Goal: Information Seeking & Learning: Learn about a topic

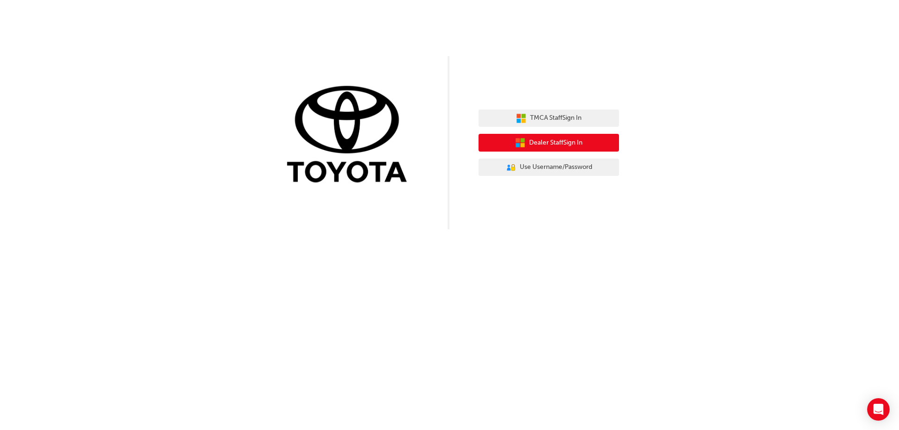
click at [537, 143] on span "Dealer Staff Sign In" at bounding box center [555, 143] width 53 height 11
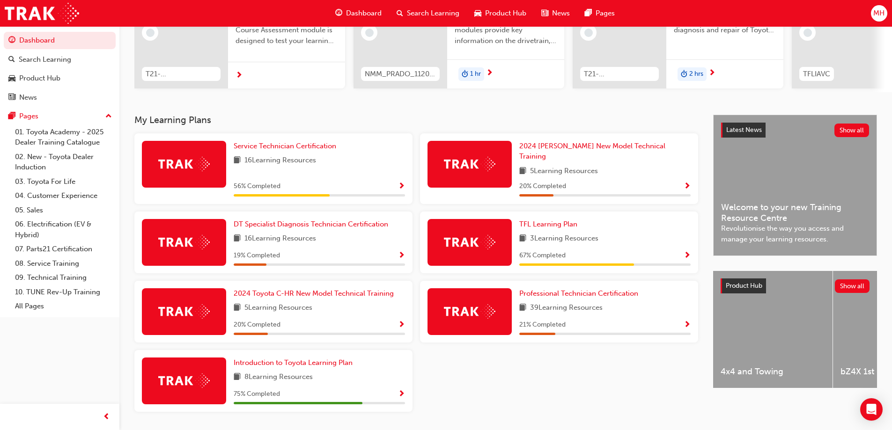
scroll to position [125, 0]
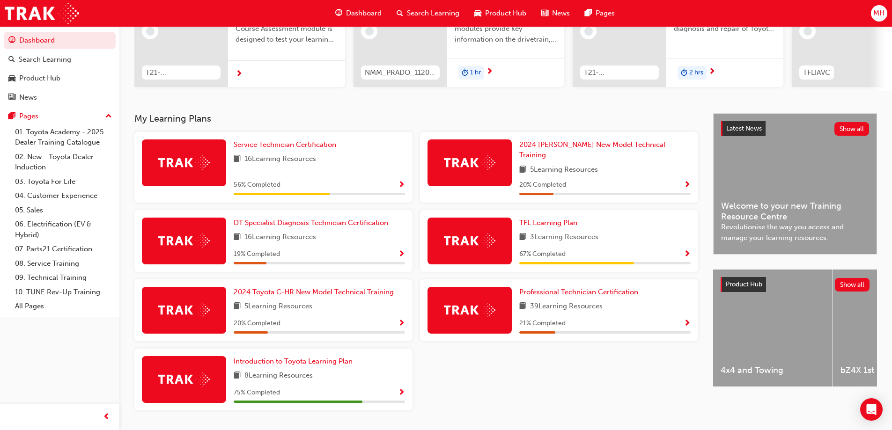
click at [686, 251] on span "Show Progress" at bounding box center [687, 255] width 7 height 8
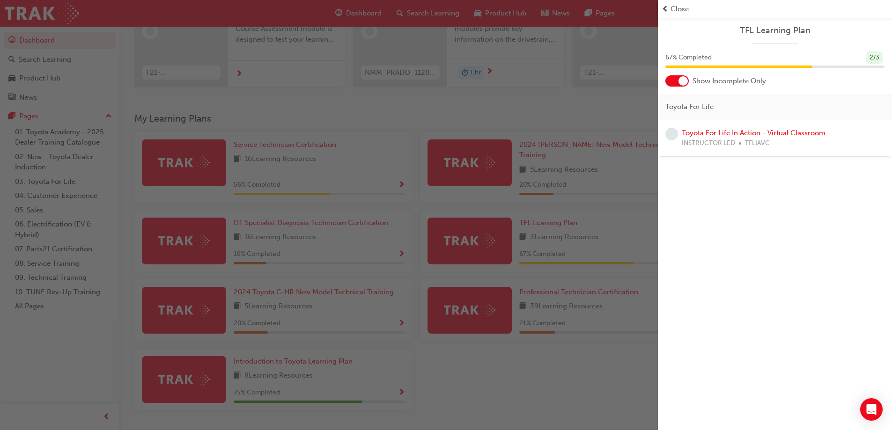
click at [680, 79] on div at bounding box center [683, 80] width 9 height 9
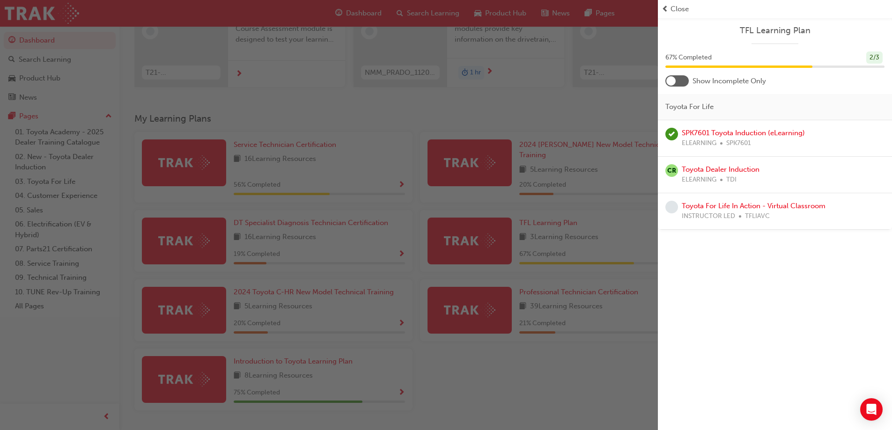
click at [675, 79] on div at bounding box center [670, 80] width 9 height 9
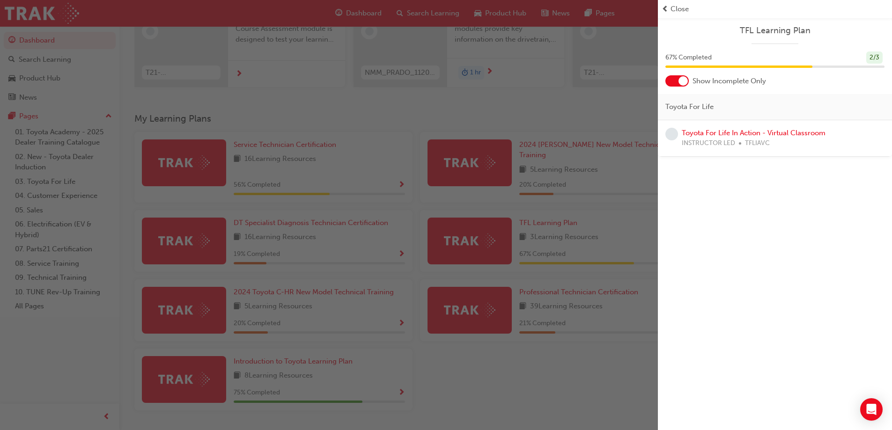
click at [673, 7] on span "Close" at bounding box center [680, 9] width 18 height 11
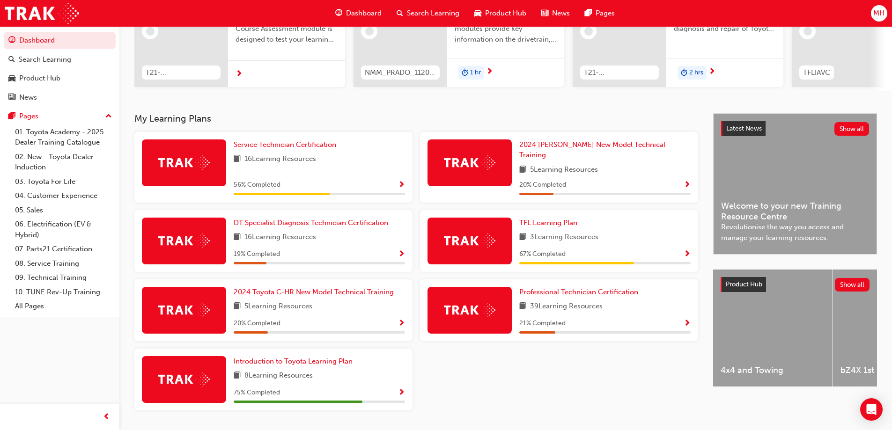
click at [401, 181] on span "Show Progress" at bounding box center [401, 185] width 7 height 8
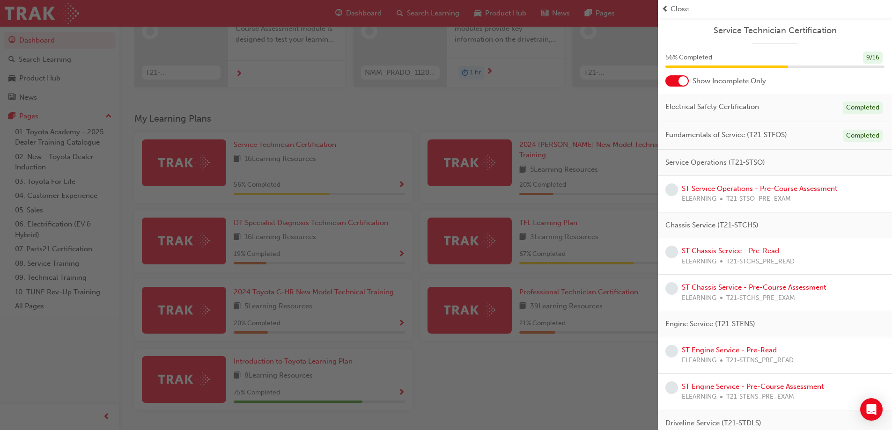
click at [678, 78] on div at bounding box center [676, 80] width 23 height 11
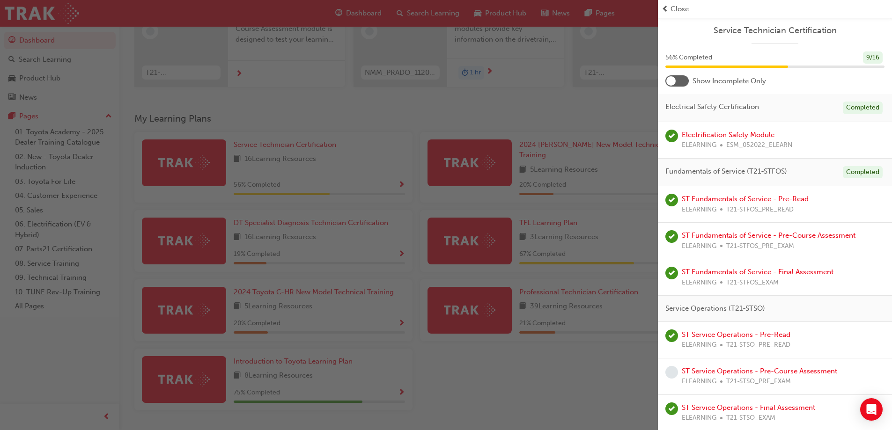
click at [677, 77] on div at bounding box center [676, 80] width 23 height 11
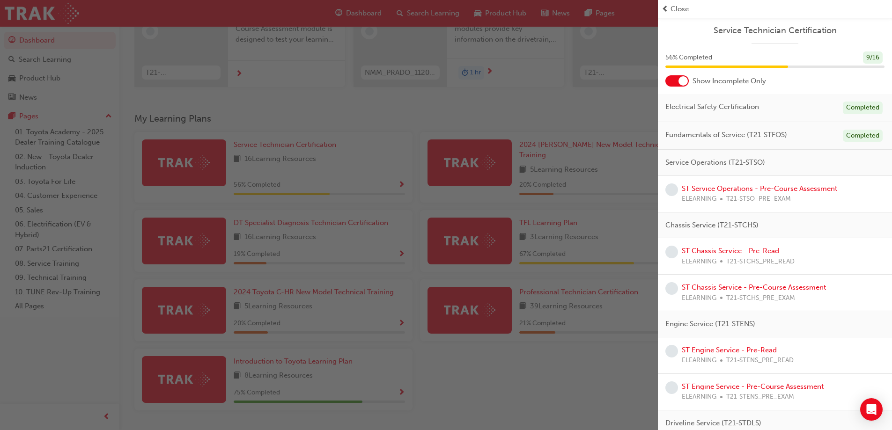
click at [665, 7] on span "prev-icon" at bounding box center [665, 9] width 7 height 11
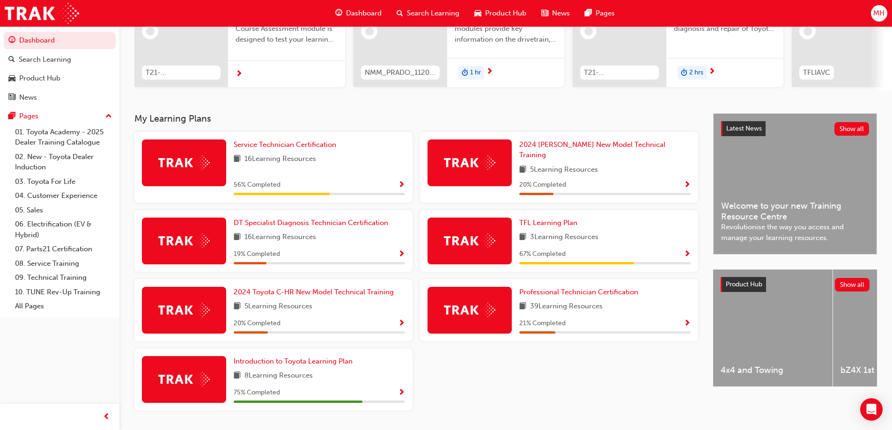
click at [402, 389] on span "Show Progress" at bounding box center [401, 393] width 7 height 8
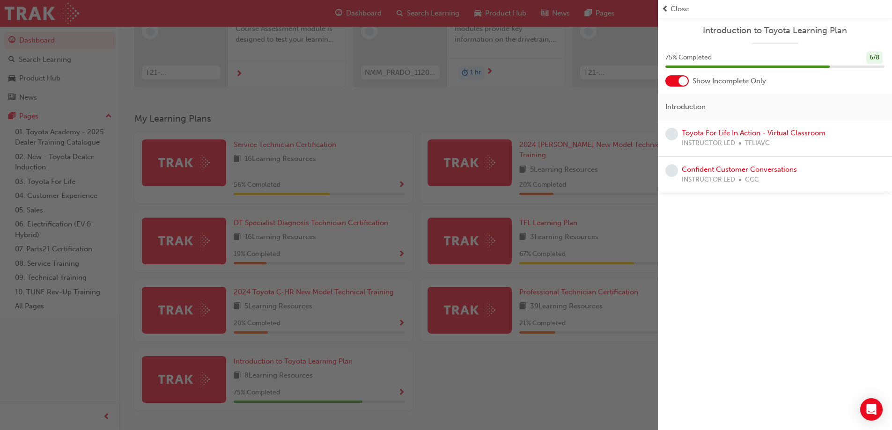
click at [665, 8] on span "prev-icon" at bounding box center [665, 9] width 7 height 11
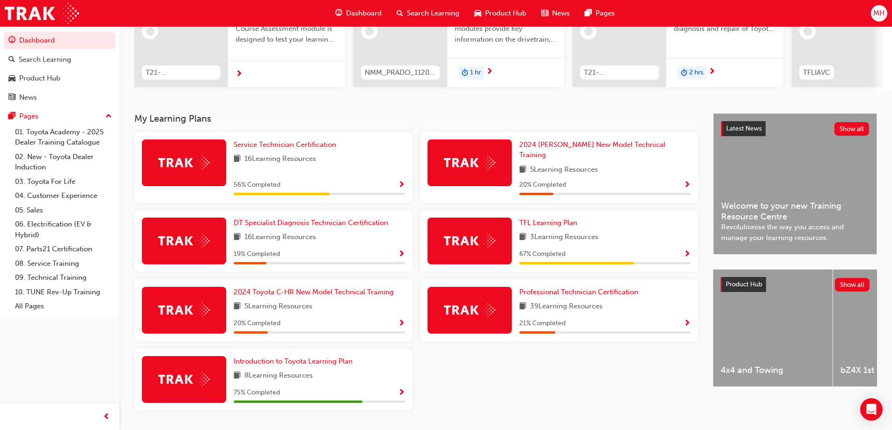
click at [687, 181] on span "Show Progress" at bounding box center [687, 185] width 7 height 8
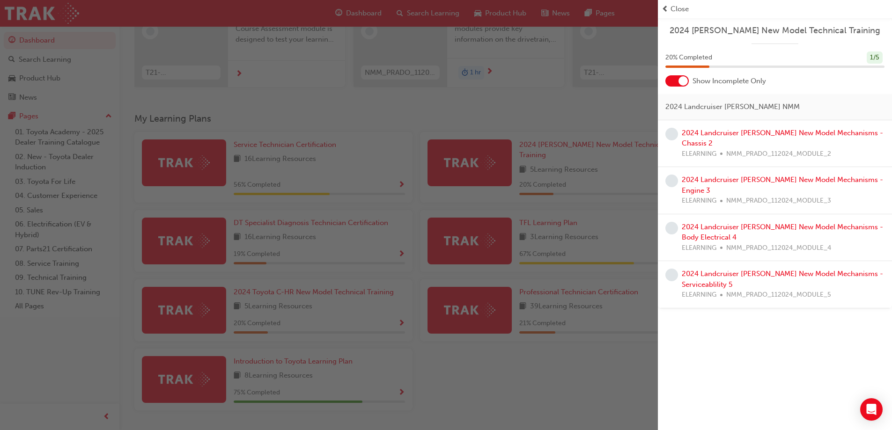
click at [674, 133] on span "learningRecordVerb_NONE-icon" at bounding box center [671, 134] width 13 height 13
click at [744, 133] on link "2024 Landcruiser [PERSON_NAME] New Model Mechanisms - Chassis 2" at bounding box center [782, 138] width 201 height 19
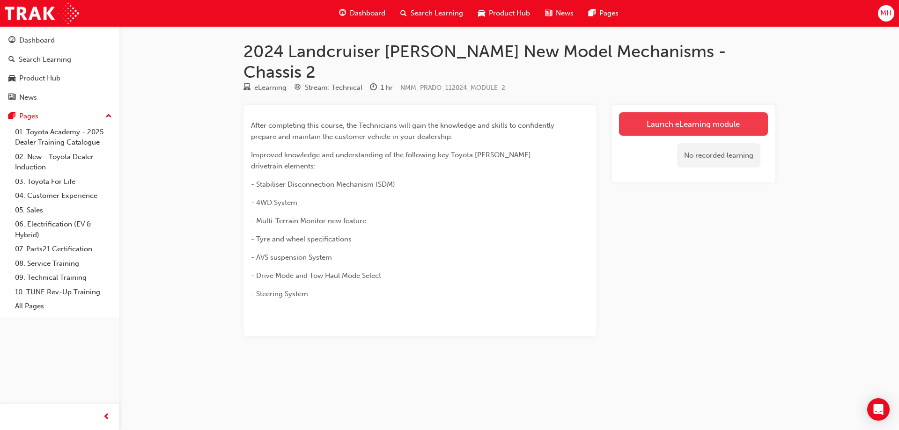
click at [662, 112] on link "Launch eLearning module" at bounding box center [693, 123] width 149 height 23
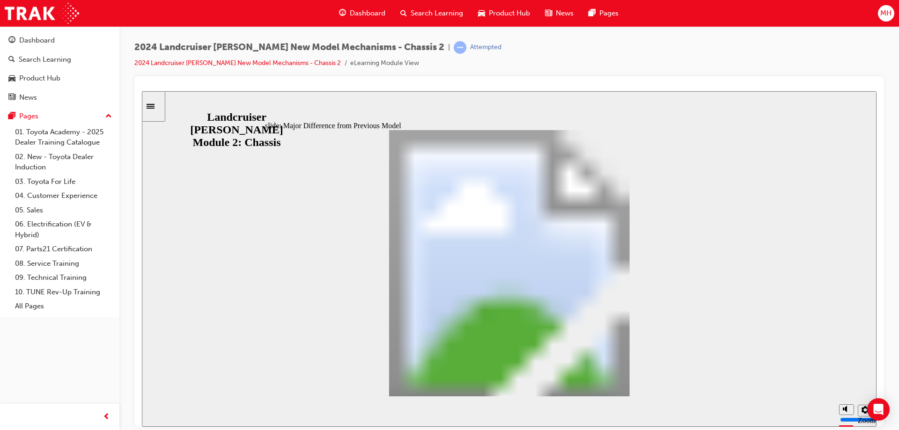
drag, startPoint x: 660, startPoint y: 224, endPoint x: 664, endPoint y: 256, distance: 32.1
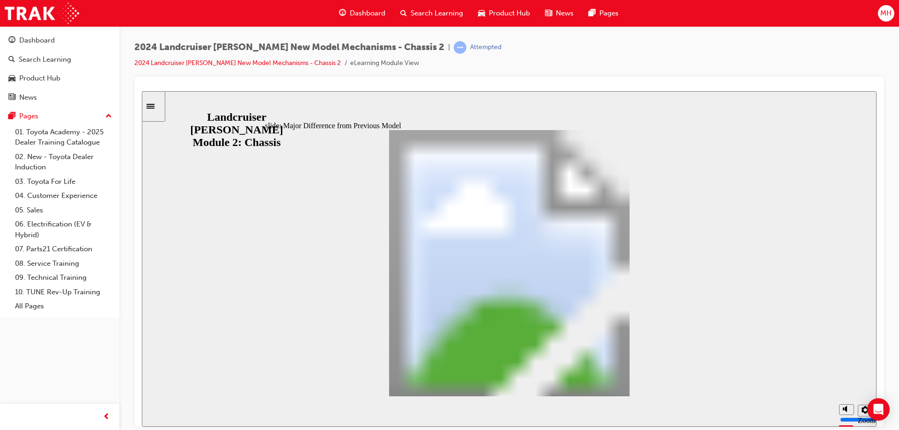
drag, startPoint x: 661, startPoint y: 246, endPoint x: 663, endPoint y: 273, distance: 26.3
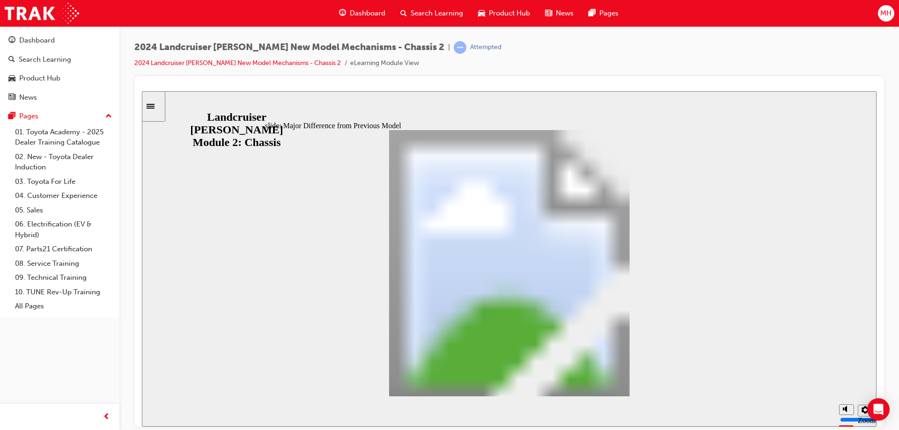
drag, startPoint x: 661, startPoint y: 265, endPoint x: 664, endPoint y: 287, distance: 22.7
drag, startPoint x: 661, startPoint y: 288, endPoint x: 665, endPoint y: 322, distance: 34.4
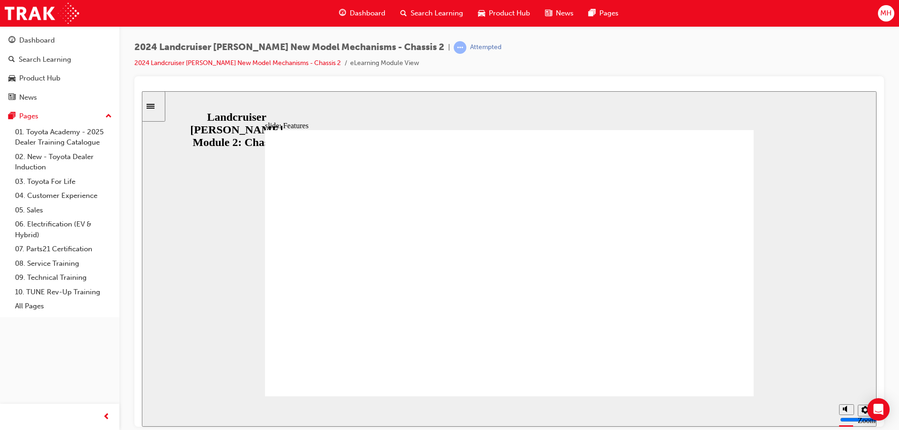
drag, startPoint x: 656, startPoint y: 226, endPoint x: 656, endPoint y: 214, distance: 11.7
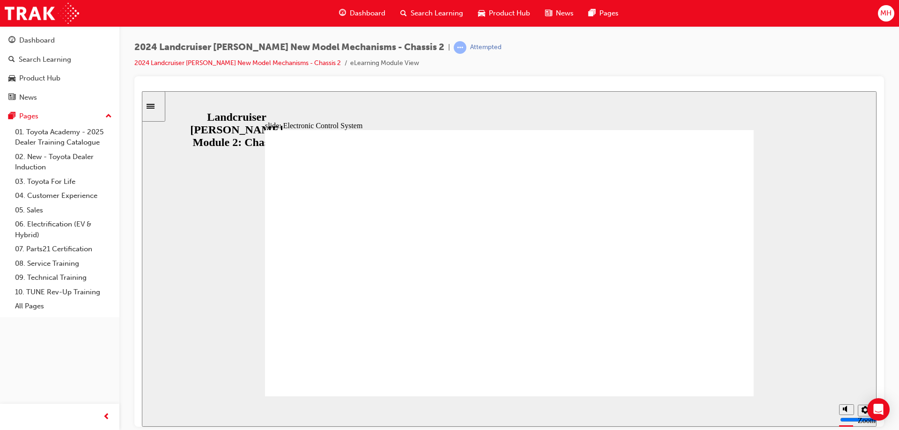
scroll to position [80, 0]
drag, startPoint x: 658, startPoint y: 202, endPoint x: 661, endPoint y: 227, distance: 25.4
drag, startPoint x: 656, startPoint y: 234, endPoint x: 655, endPoint y: 329, distance: 95.5
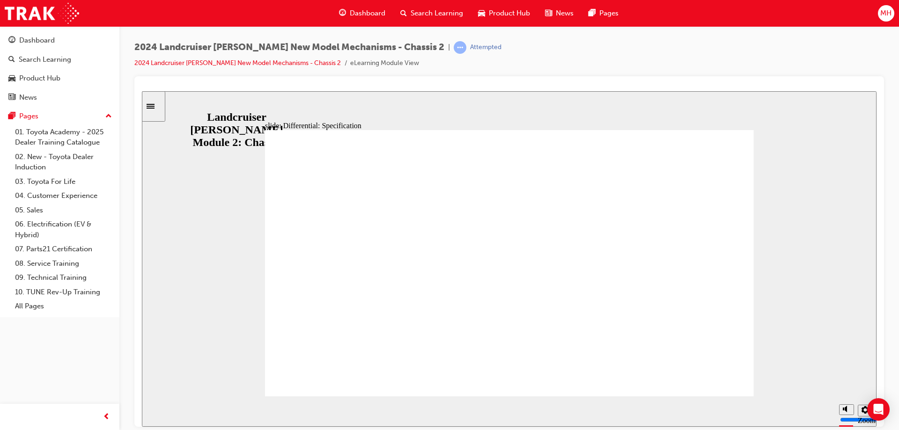
scroll to position [23, 0]
drag, startPoint x: 561, startPoint y: 215, endPoint x: 563, endPoint y: 239, distance: 24.0
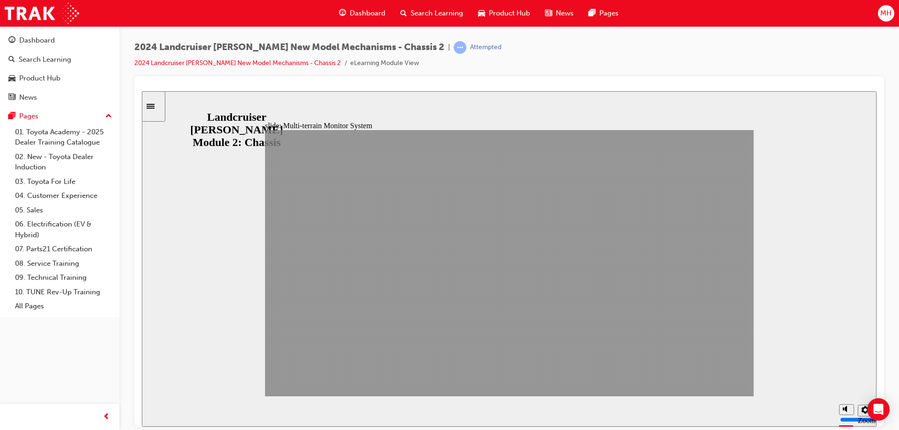
drag, startPoint x: 629, startPoint y: 387, endPoint x: 704, endPoint y: 386, distance: 74.9
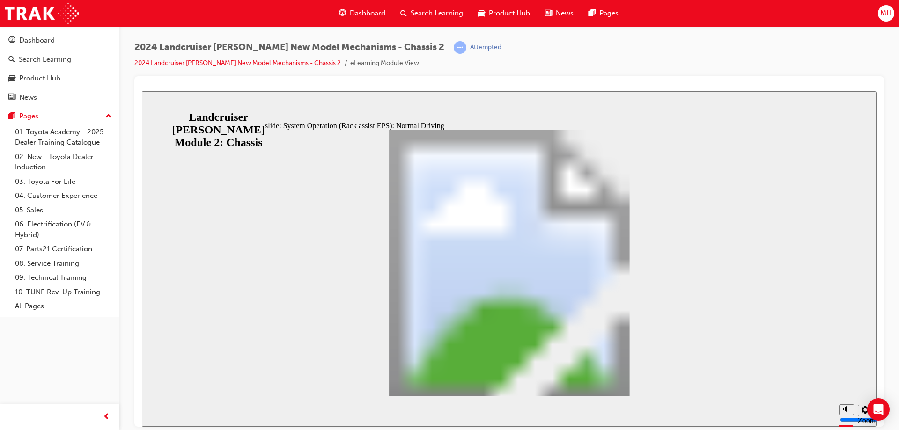
click at [187, 257] on div "slide: System Operation (Rack assist EPS): Normal Driving Rectangular Hotspot 2…" at bounding box center [509, 259] width 735 height 336
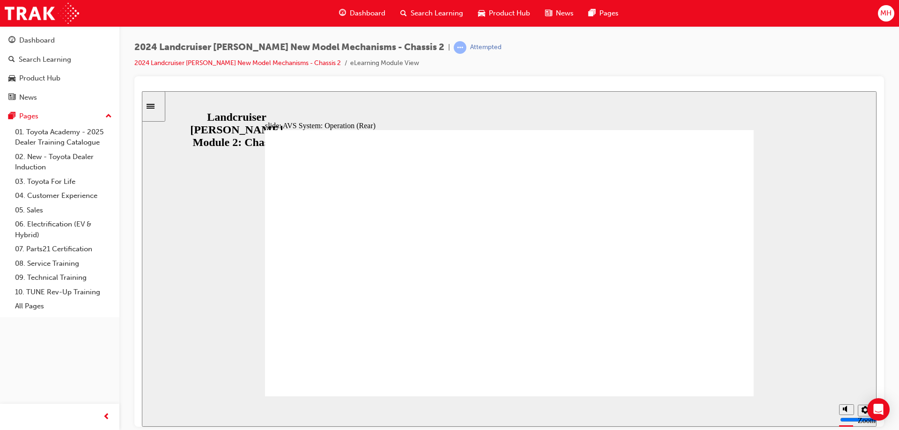
radio input "true"
radio input "false"
radio input "true"
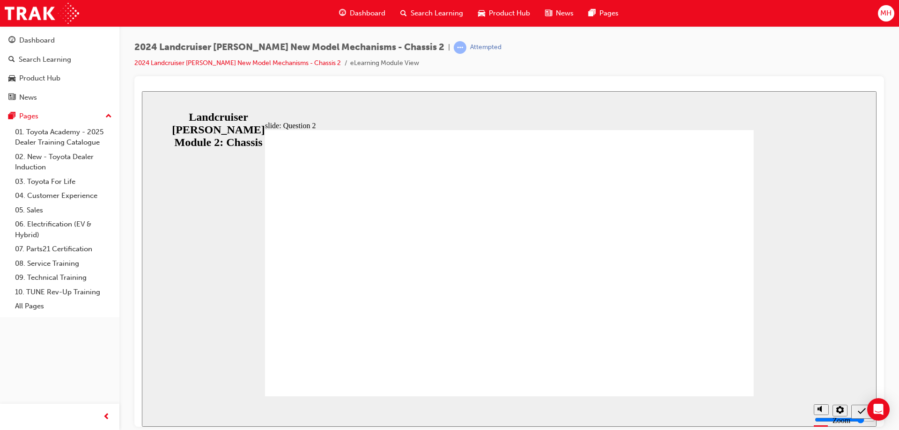
radio input "true"
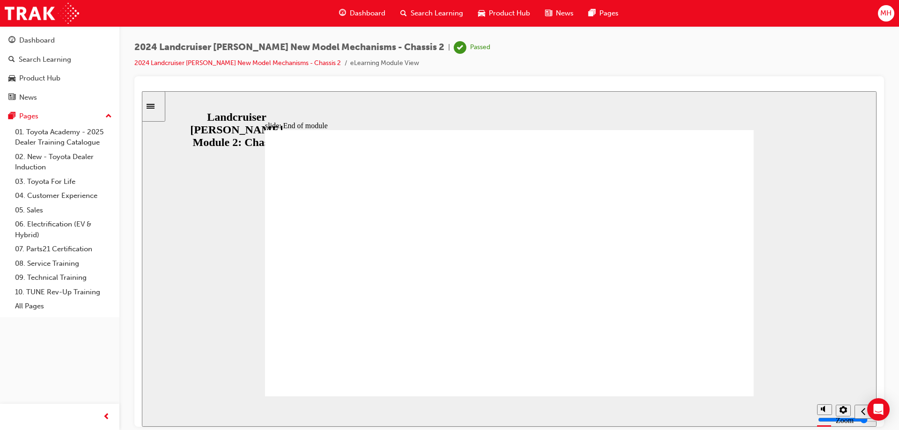
click at [883, 9] on span "MH" at bounding box center [885, 13] width 11 height 11
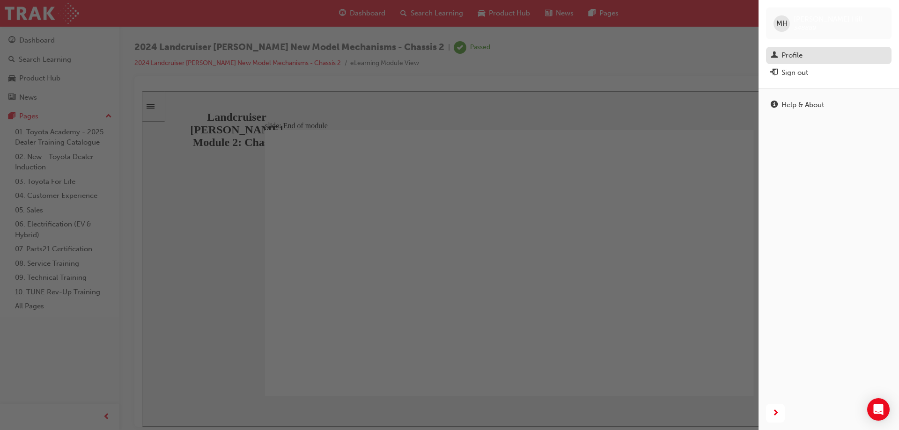
click at [800, 57] on div "Profile" at bounding box center [792, 55] width 21 height 11
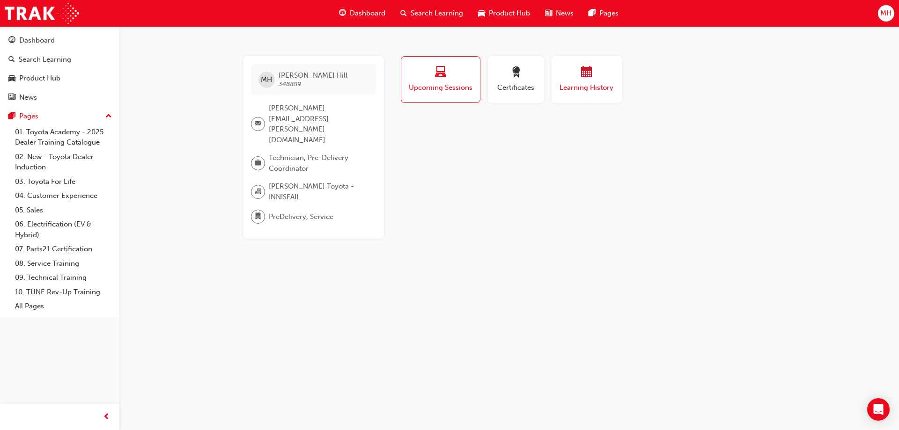
click at [591, 71] on span "calendar-icon" at bounding box center [586, 72] width 11 height 13
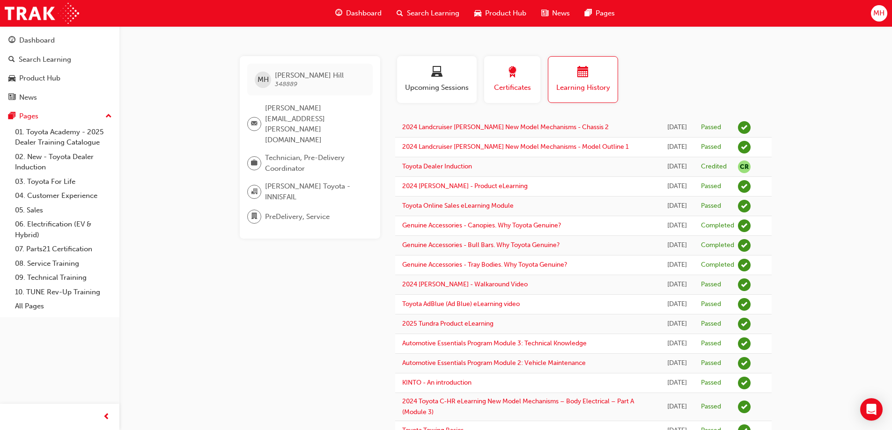
click at [508, 75] on span "award-icon" at bounding box center [512, 72] width 11 height 13
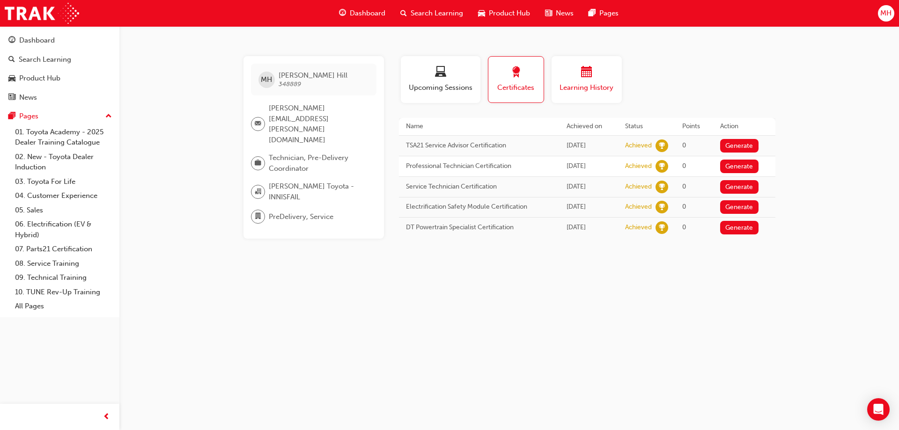
click at [581, 79] on div "button" at bounding box center [587, 73] width 56 height 15
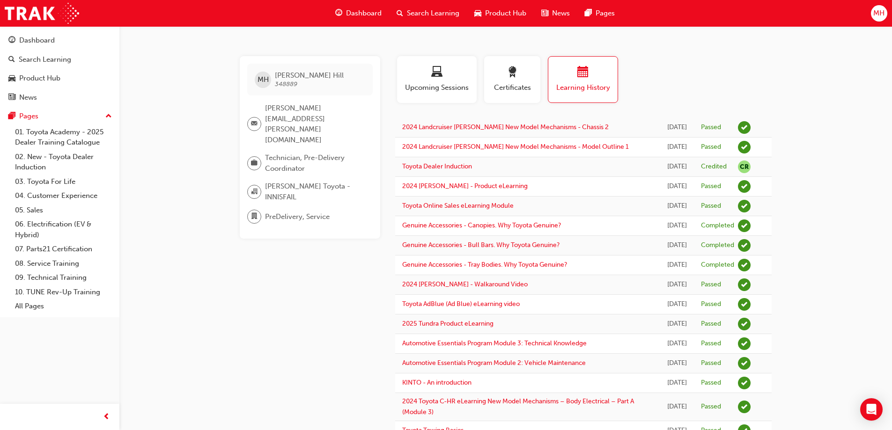
click at [681, 70] on div "Profile Upcoming Sessions Certificates Learning History" at bounding box center [583, 83] width 395 height 54
click at [39, 278] on link "09. Technical Training" at bounding box center [63, 278] width 104 height 15
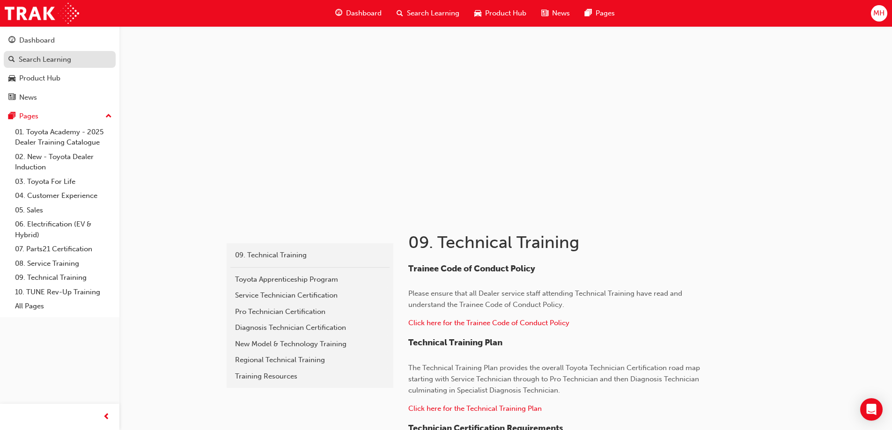
click at [29, 60] on div "Search Learning" at bounding box center [45, 59] width 52 height 11
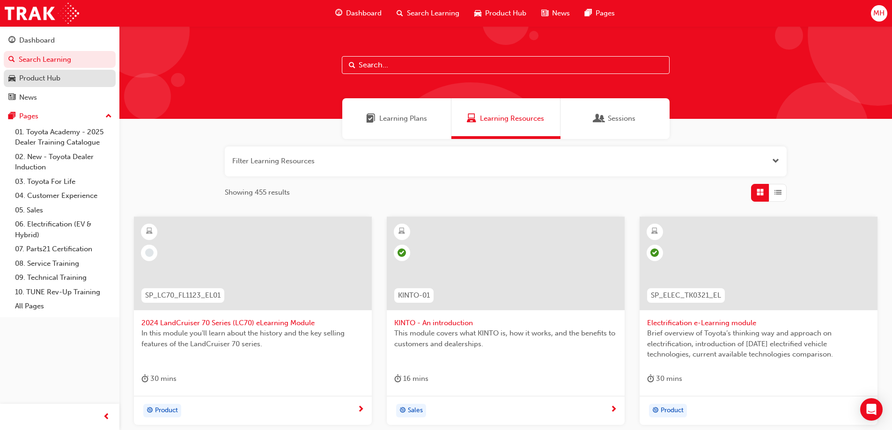
click at [42, 77] on div "Product Hub" at bounding box center [39, 78] width 41 height 11
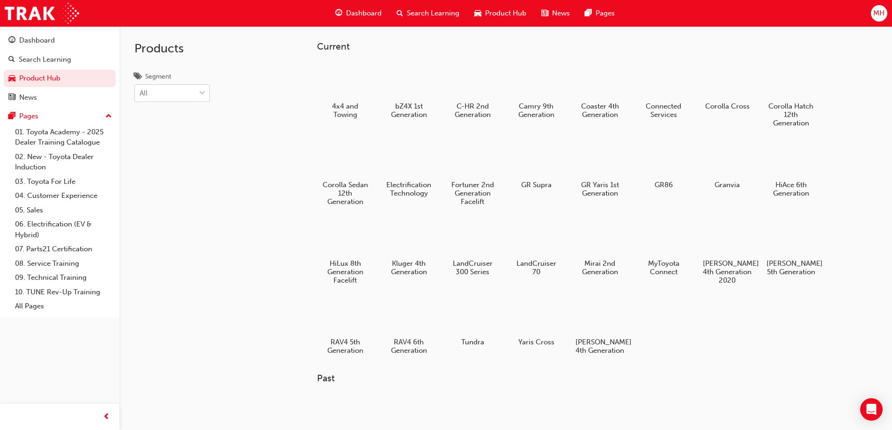
click at [197, 95] on div at bounding box center [202, 93] width 14 height 17
click at [140, 95] on input "Segment All" at bounding box center [140, 93] width 1 height 8
click at [197, 95] on div at bounding box center [202, 93] width 14 height 17
click at [140, 95] on input "Segment option [PERSON_NAME] focused, 1 of 7. 7 results available. Use Up and D…" at bounding box center [140, 93] width 1 height 8
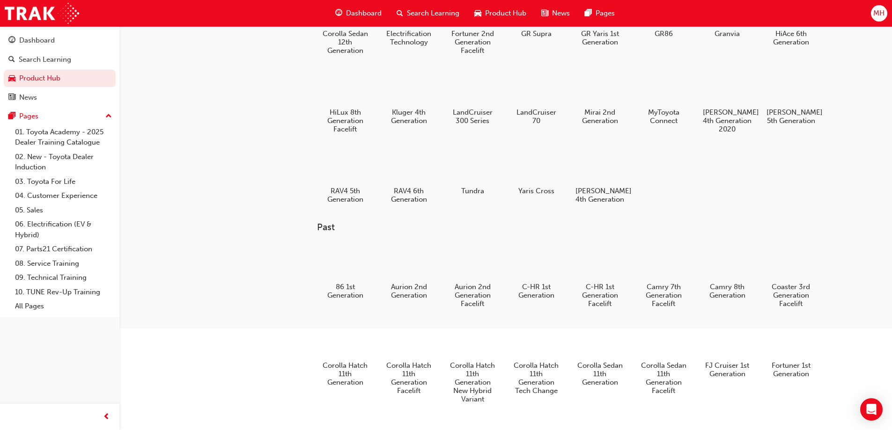
scroll to position [156, 0]
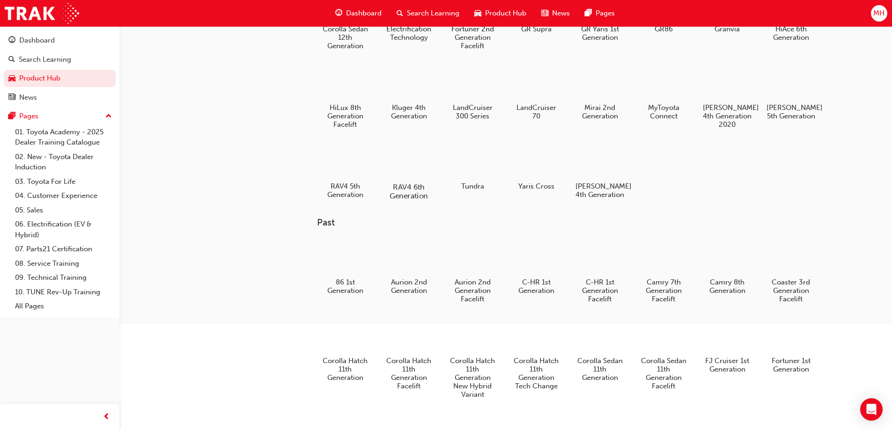
click at [406, 186] on h5 "RAV4 6th Generation" at bounding box center [409, 192] width 52 height 18
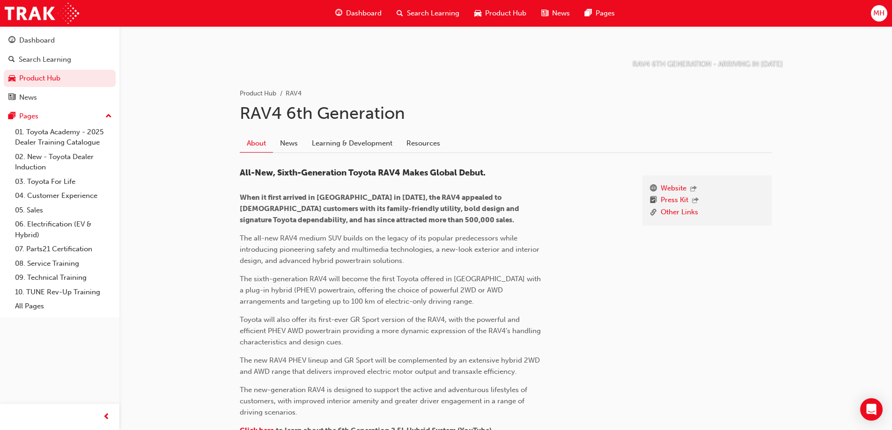
scroll to position [70, 0]
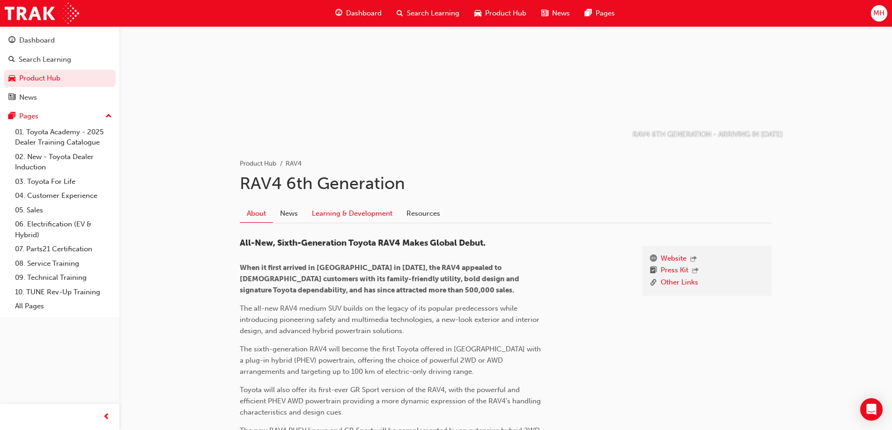
click at [371, 213] on link "Learning & Development" at bounding box center [352, 214] width 95 height 18
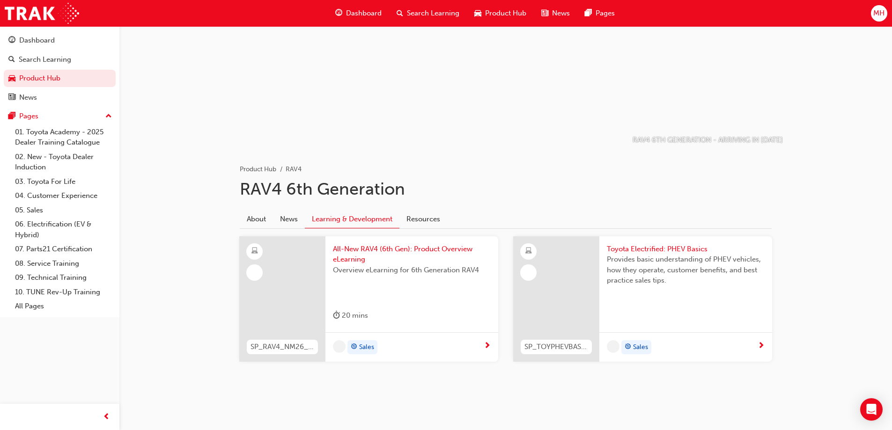
scroll to position [65, 0]
click at [485, 347] on span "next-icon" at bounding box center [487, 346] width 7 height 8
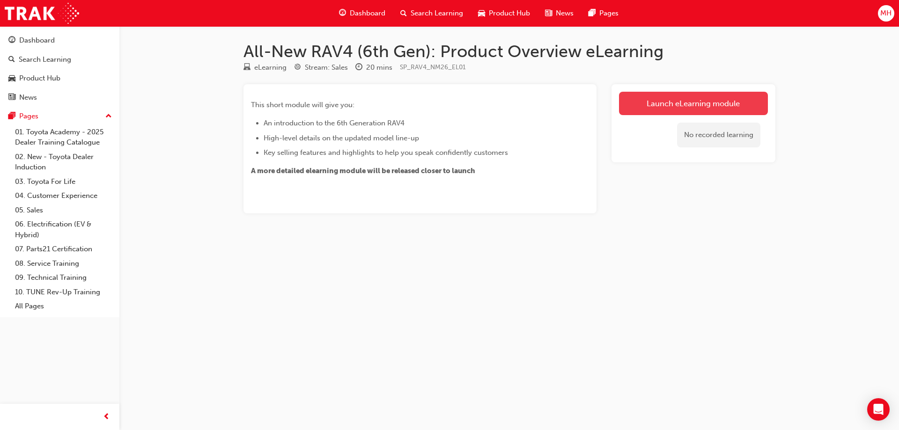
click at [672, 101] on link "Launch eLearning module" at bounding box center [693, 103] width 149 height 23
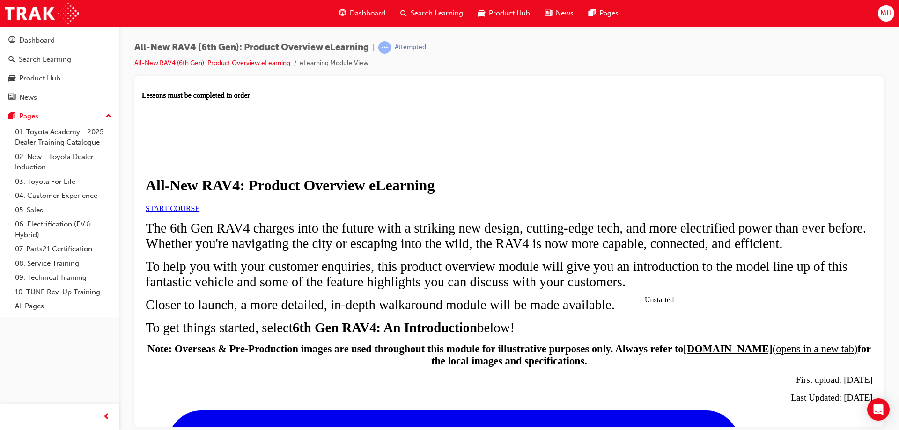
scroll to position [87, 0]
click at [199, 205] on span "START COURSE" at bounding box center [173, 208] width 54 height 8
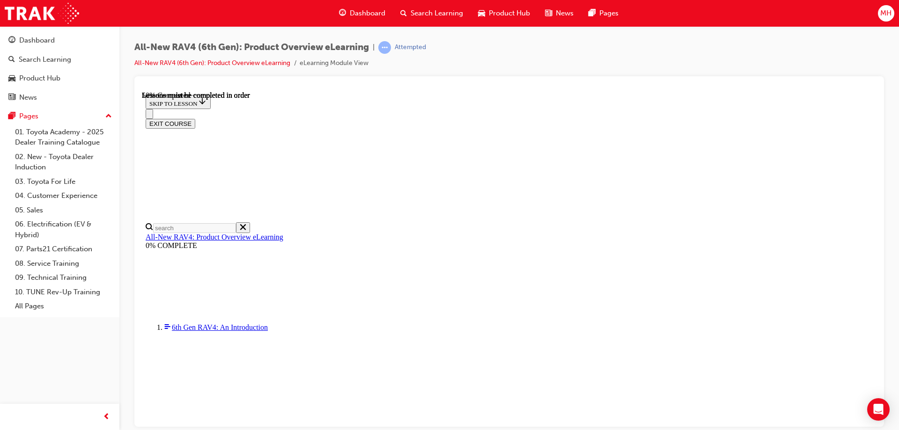
scroll to position [938, 0]
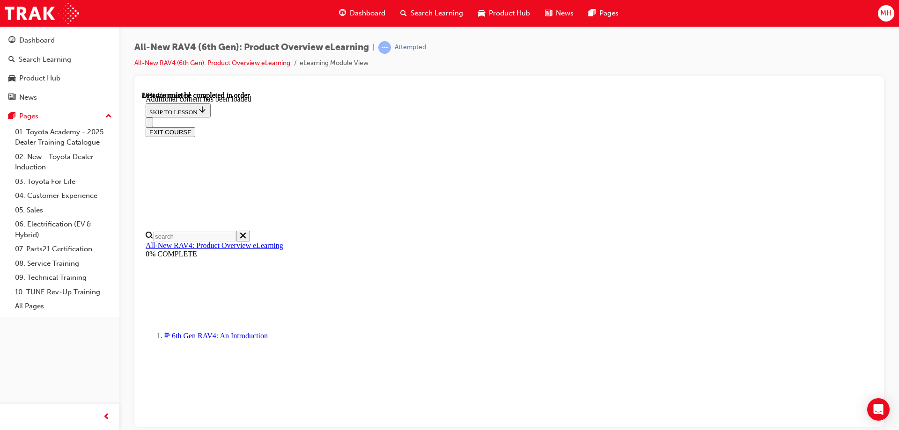
scroll to position [1253, 0]
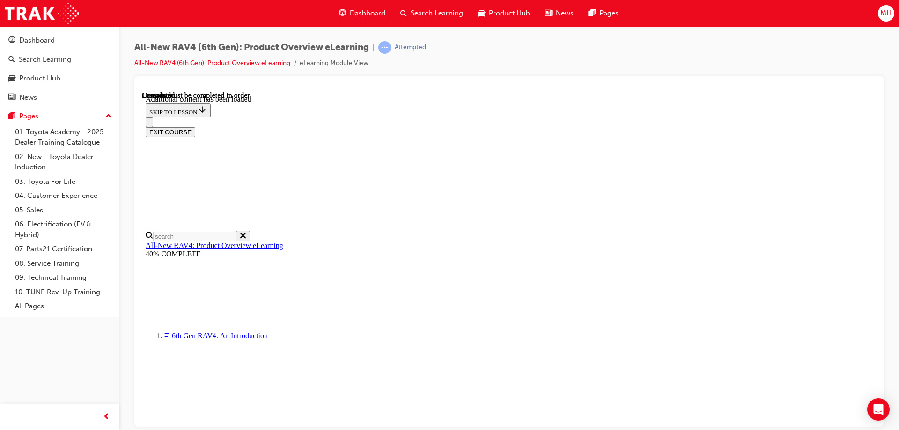
scroll to position [1760, 0]
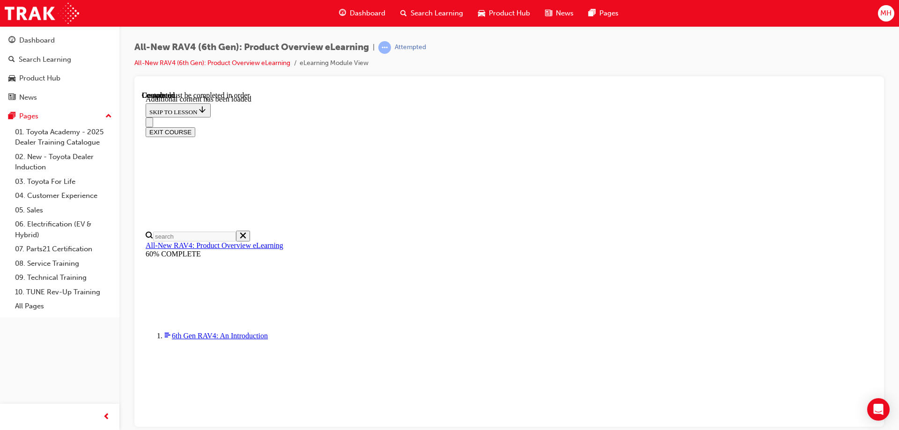
radio input "true"
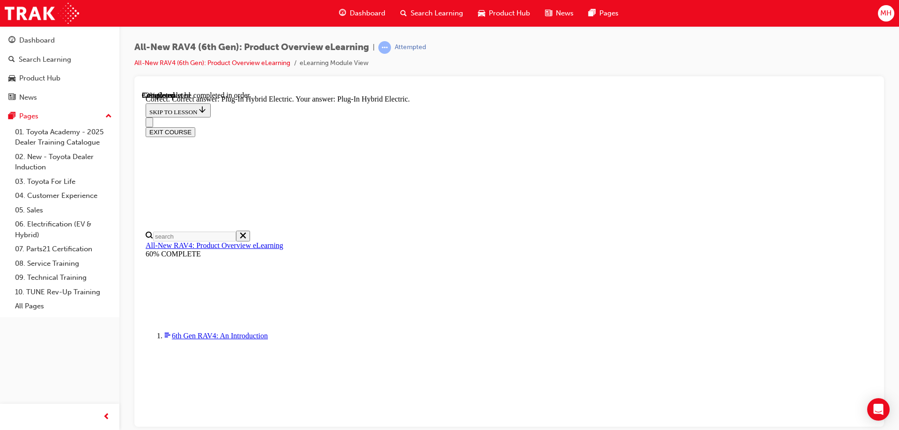
scroll to position [250, 0]
radio input "true"
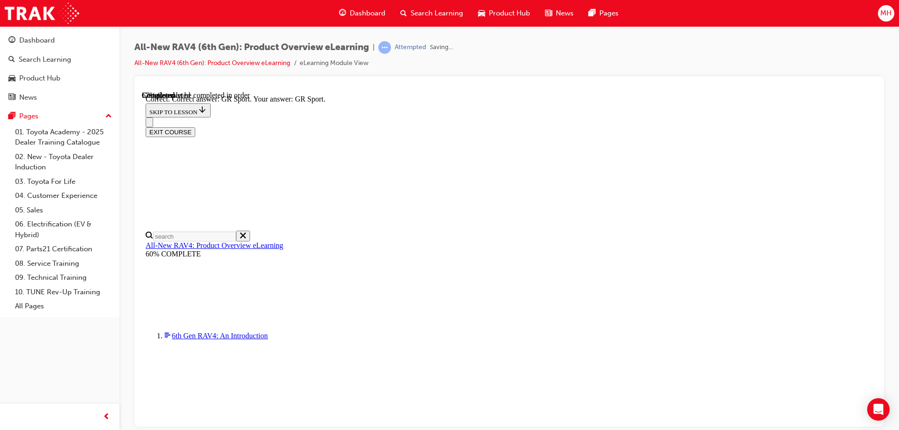
scroll to position [361, 0]
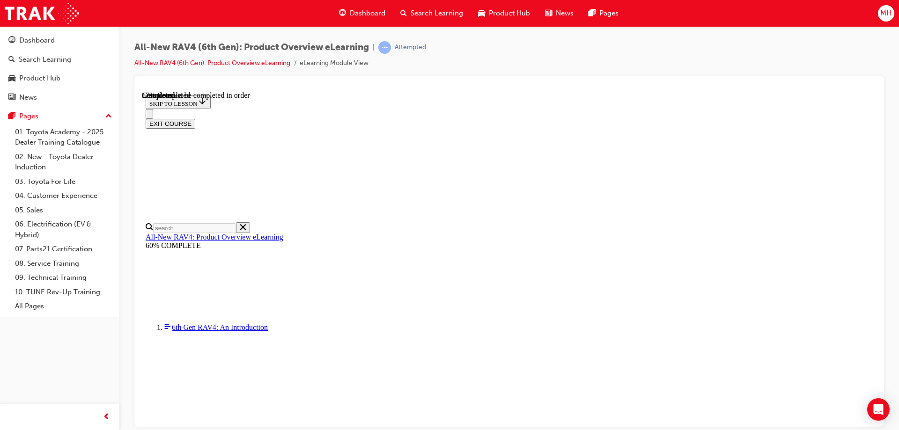
scroll to position [306, 0]
checkbox input "true"
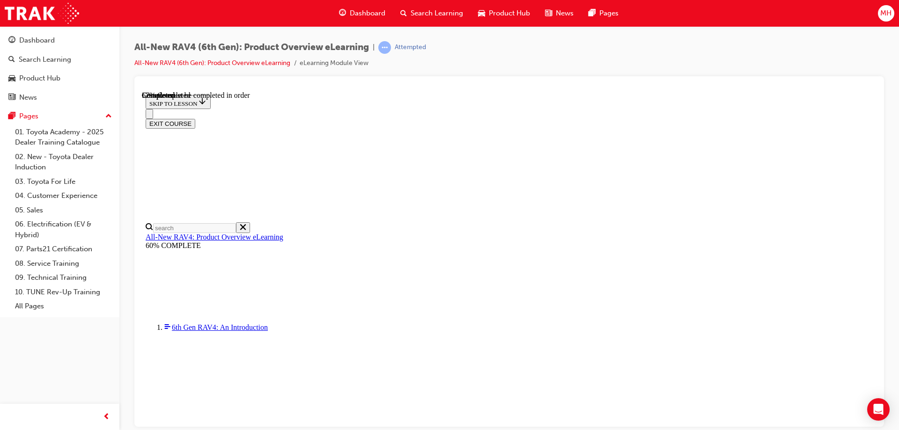
checkbox input "true"
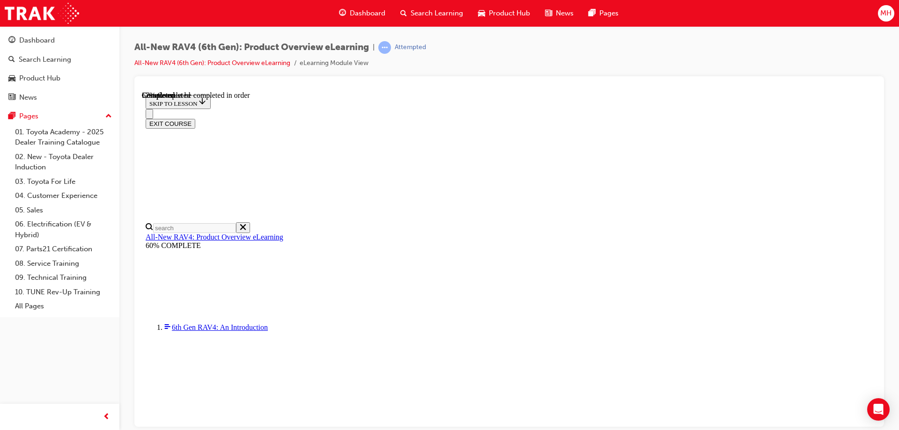
checkbox input "false"
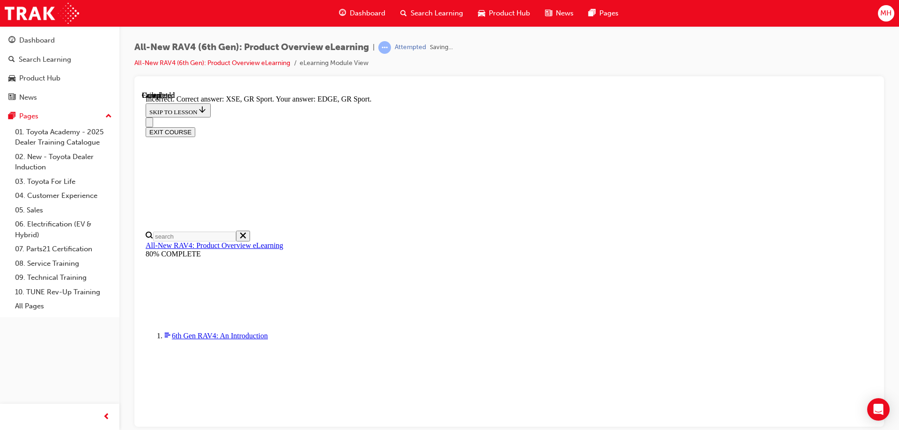
scroll to position [363, 0]
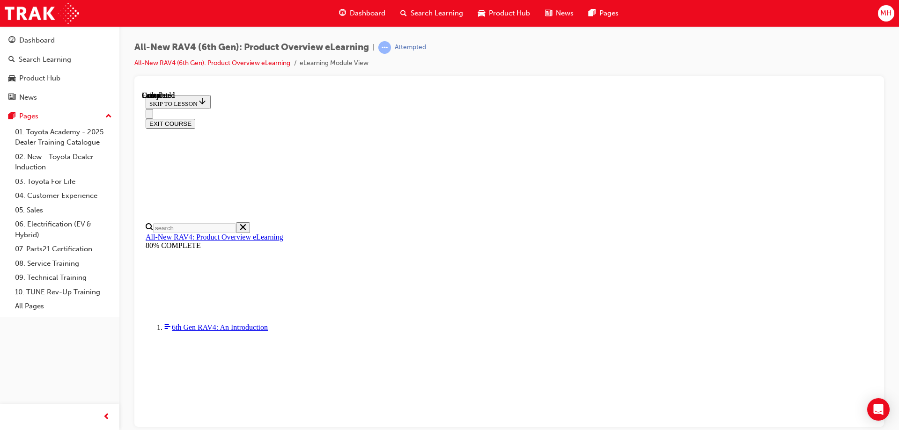
scroll to position [179, 0]
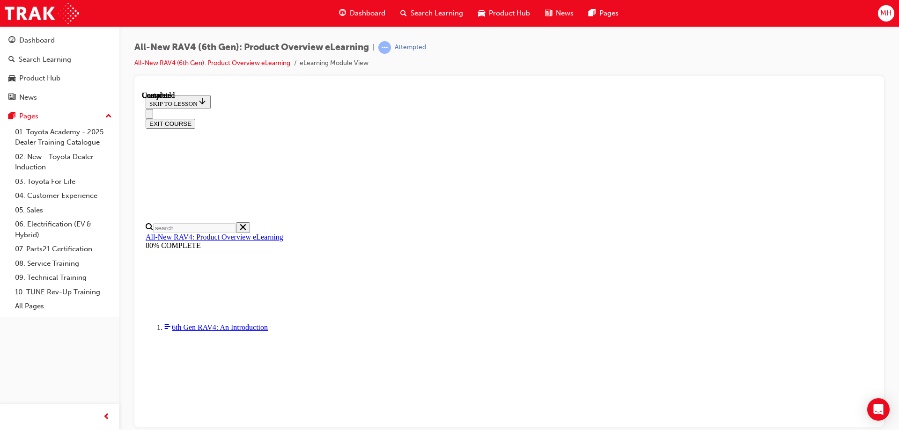
radio input "true"
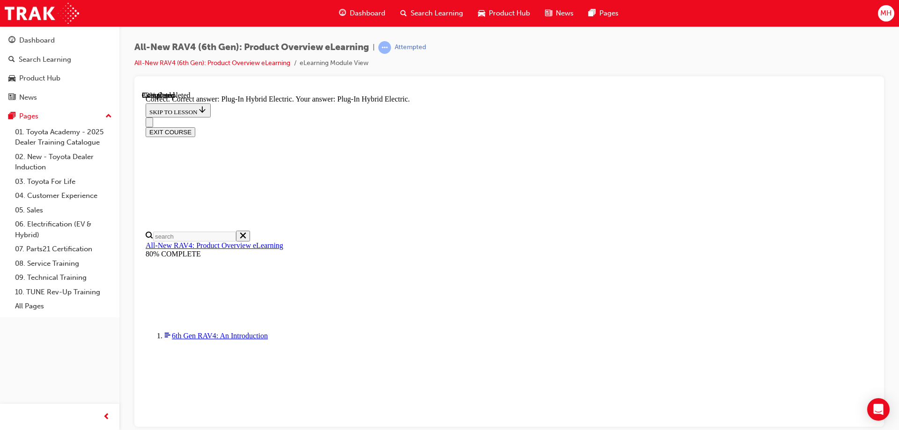
scroll to position [294, 0]
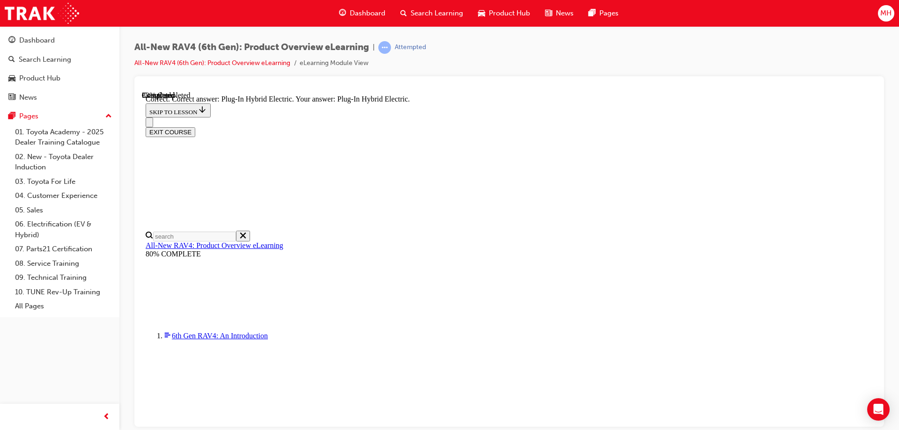
radio input "true"
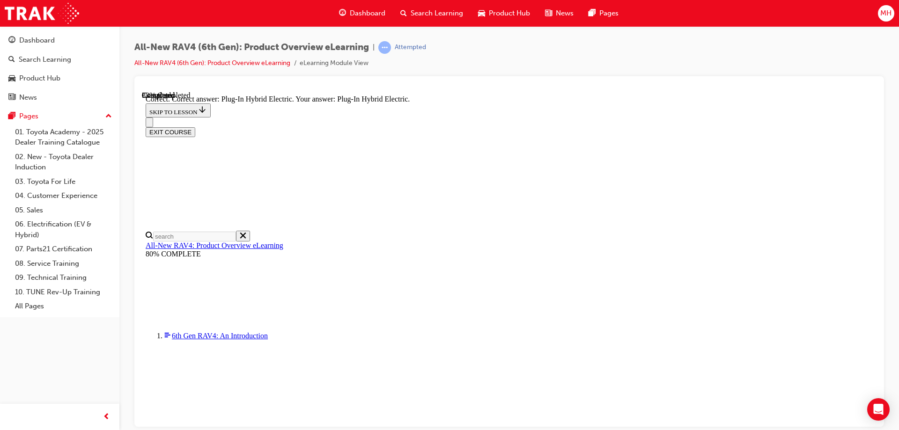
radio input "true"
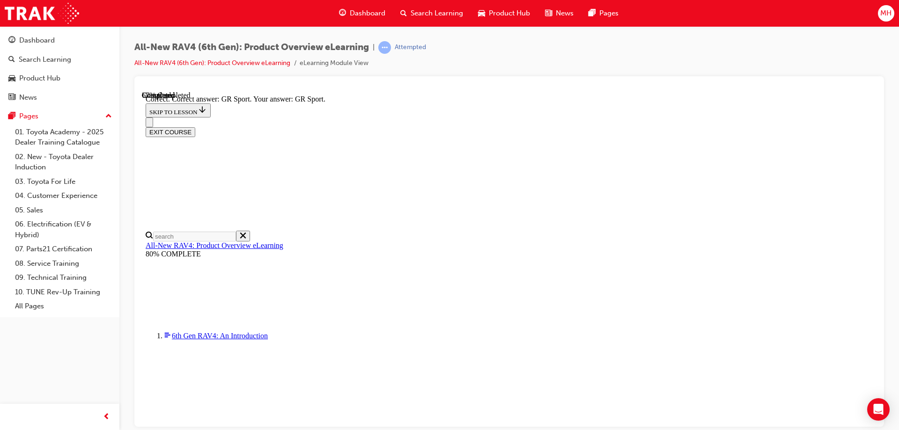
scroll to position [361, 0]
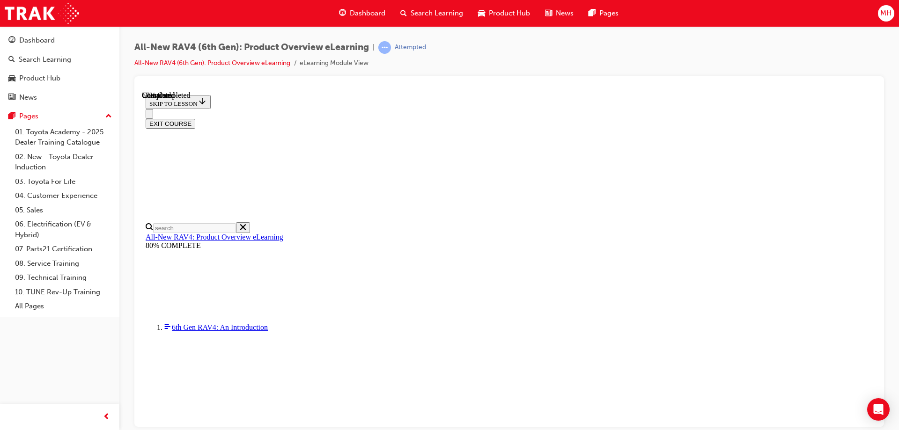
scroll to position [306, 0]
checkbox input "true"
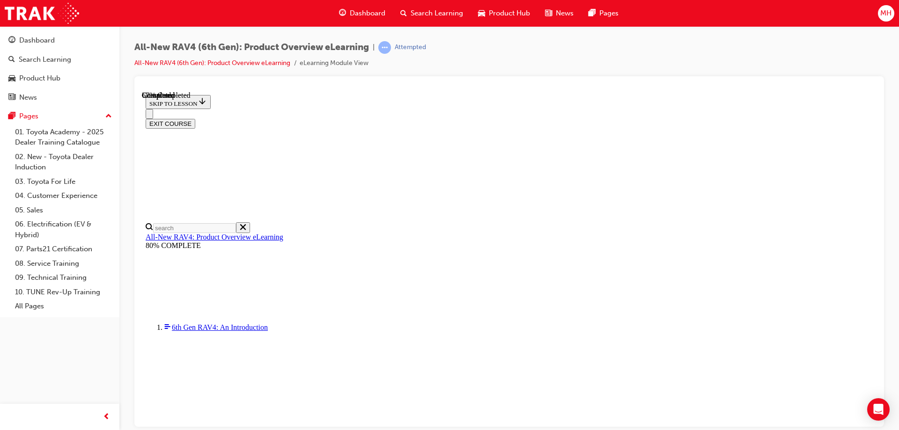
checkbox input "true"
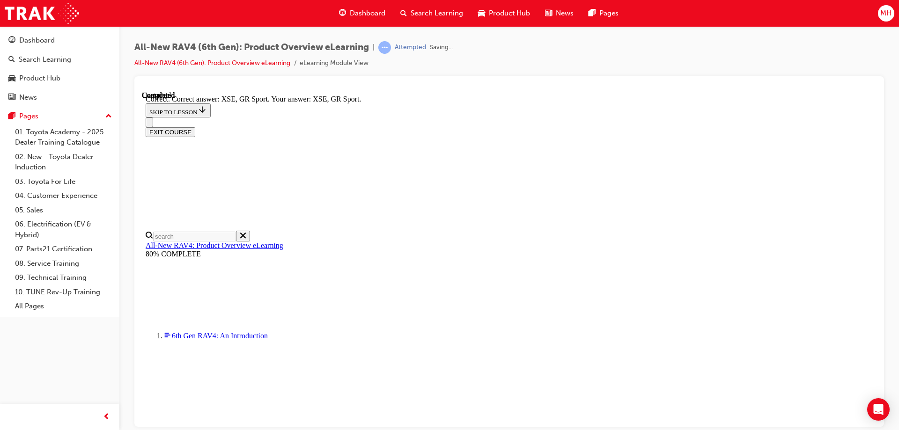
scroll to position [363, 0]
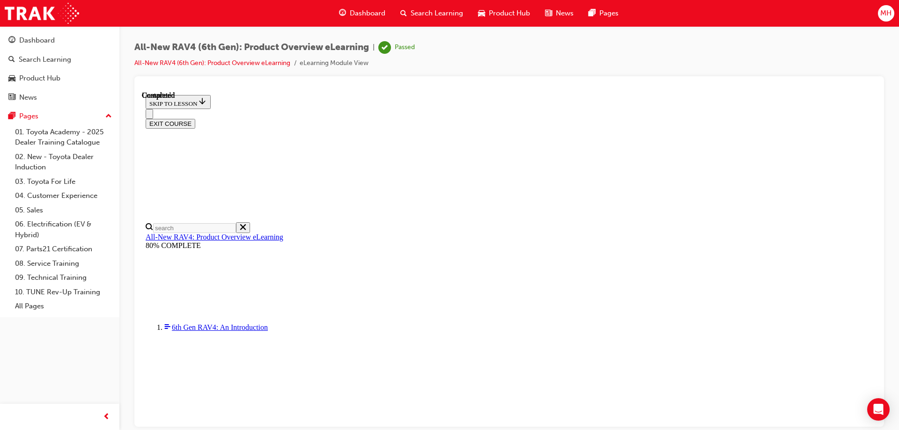
scroll to position [179, 0]
